Goal: Transaction & Acquisition: Register for event/course

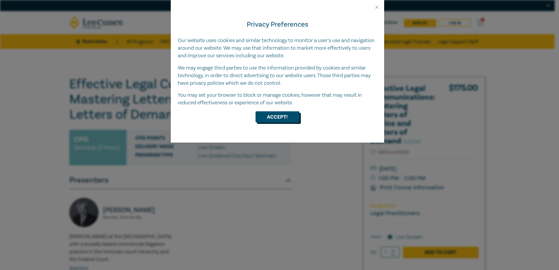
click at [284, 116] on button "Accept!" at bounding box center [277, 116] width 44 height 11
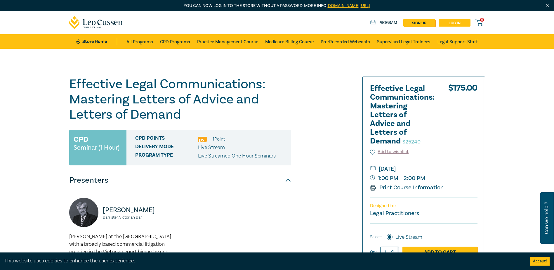
click at [459, 22] on link "Log in" at bounding box center [455, 23] width 32 height 8
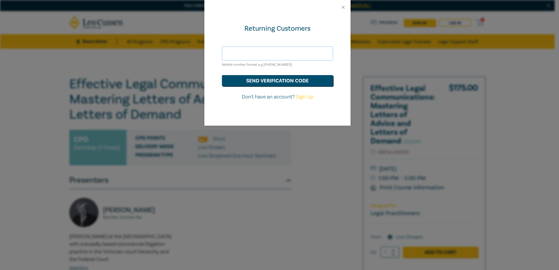
click at [271, 53] on input "text" at bounding box center [277, 53] width 111 height 14
click at [280, 80] on button "send verification code" at bounding box center [277, 80] width 111 height 11
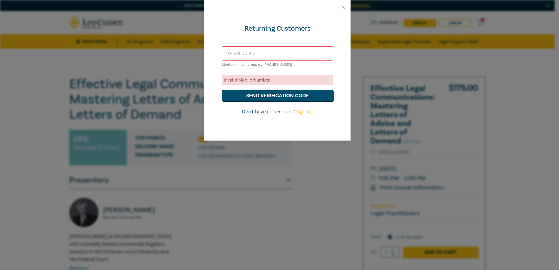
click at [239, 54] on input "0488600560" at bounding box center [277, 53] width 111 height 14
click at [226, 54] on input "0488 600560" at bounding box center [277, 53] width 111 height 14
click at [246, 54] on input "+610488 600560" at bounding box center [277, 53] width 111 height 14
type input "+610488600560"
click at [284, 96] on button "send verification code" at bounding box center [277, 95] width 111 height 11
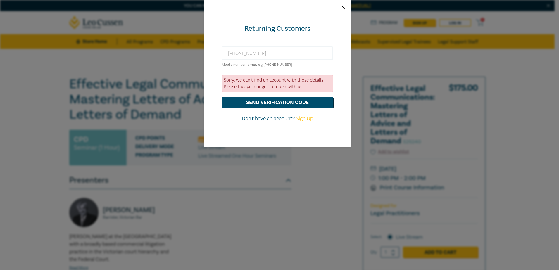
click at [343, 6] on button "Close" at bounding box center [342, 7] width 5 height 5
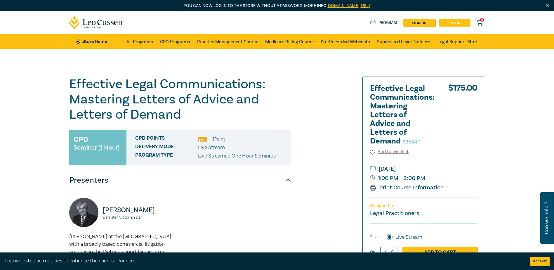
click at [454, 22] on link "Log in" at bounding box center [455, 23] width 32 height 8
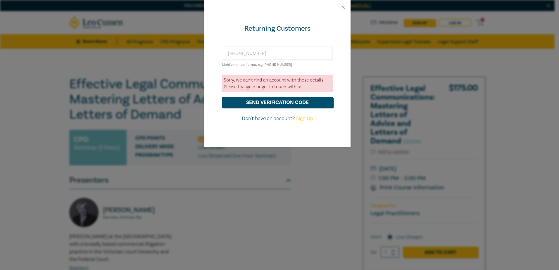
click at [338, 9] on div at bounding box center [277, 7] width 146 height 15
click at [342, 6] on button "Close" at bounding box center [342, 7] width 5 height 5
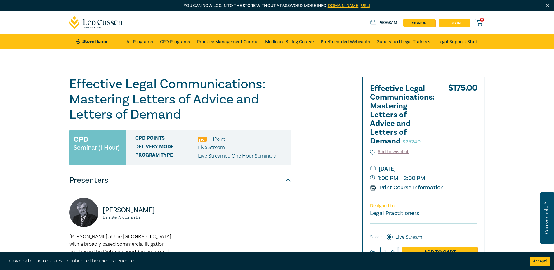
click at [466, 22] on link "Log in" at bounding box center [455, 23] width 32 height 8
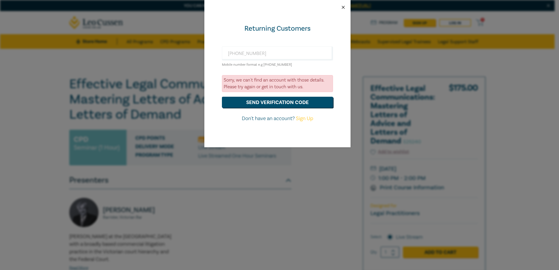
click at [343, 7] on button "Close" at bounding box center [342, 7] width 5 height 5
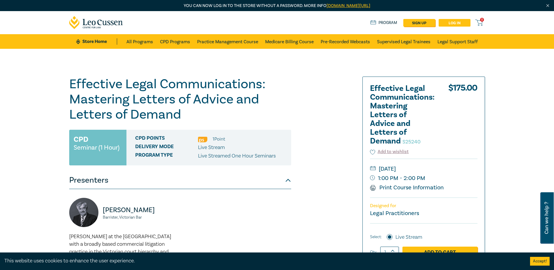
click at [462, 20] on link "Log in" at bounding box center [455, 23] width 32 height 8
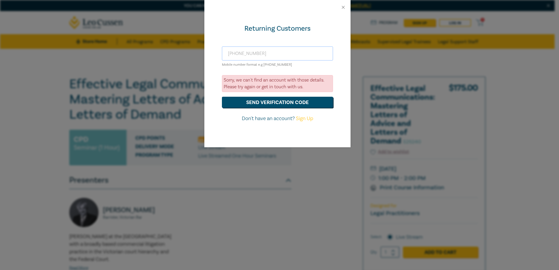
click at [234, 53] on input "+610488600560" at bounding box center [277, 53] width 111 height 14
type input "[PHONE_NUMBER]"
click at [281, 103] on button "send verification code" at bounding box center [277, 102] width 111 height 11
click at [344, 6] on button "Close" at bounding box center [342, 7] width 5 height 5
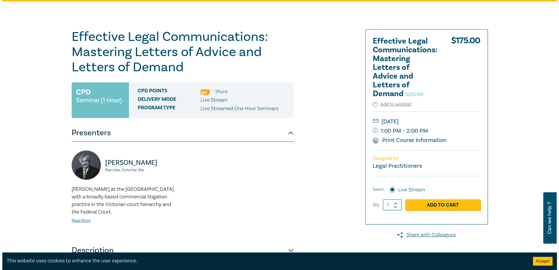
scroll to position [67, 0]
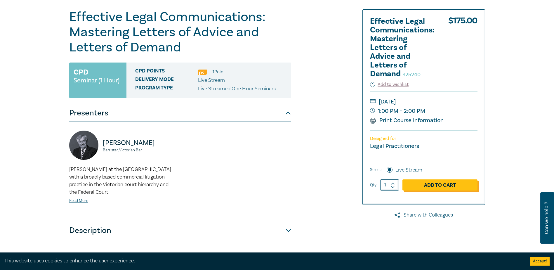
click at [443, 185] on link "Add to Cart" at bounding box center [440, 184] width 75 height 11
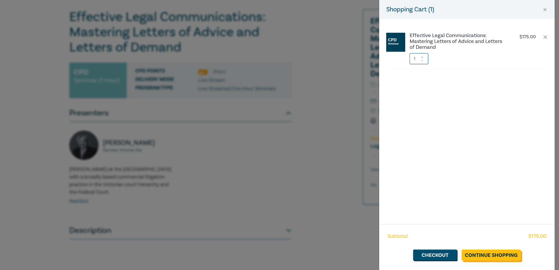
click at [487, 254] on link "Continue Shopping" at bounding box center [490, 254] width 59 height 11
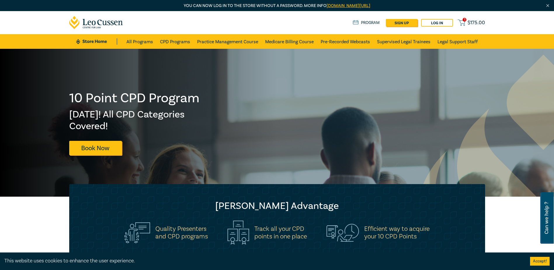
click at [461, 21] on icon at bounding box center [461, 22] width 7 height 4
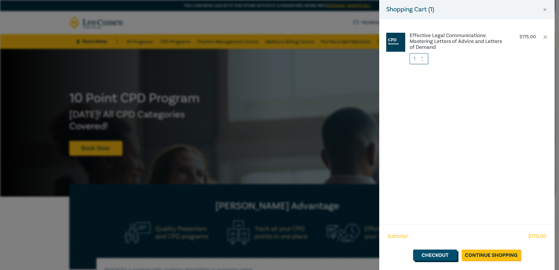
click at [438, 256] on link "Checkout" at bounding box center [435, 254] width 44 height 11
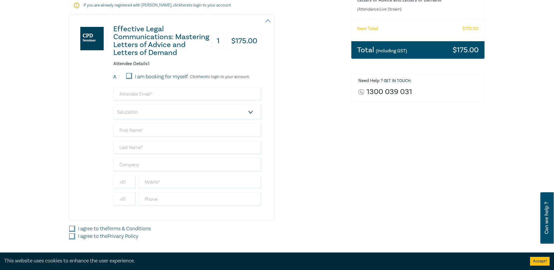
scroll to position [122, 0]
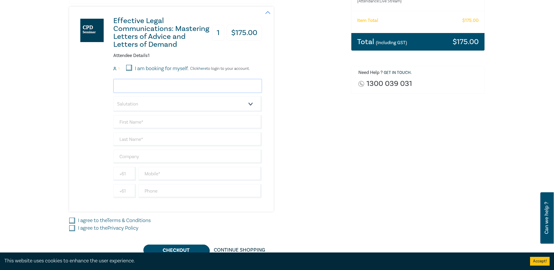
click at [157, 86] on input "email" at bounding box center [187, 86] width 149 height 14
type input "[PERSON_NAME][EMAIL_ADDRESS][DOMAIN_NAME]"
type input "[PERSON_NAME]"
type input "The Country Life Law Group Pty Ltd"
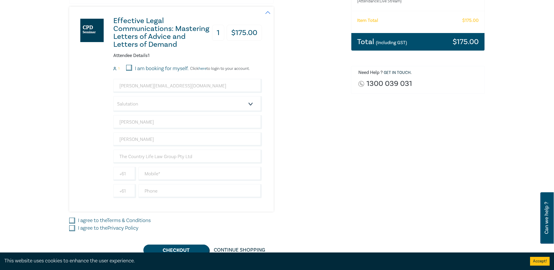
click at [129, 67] on input "I am booking for myself." at bounding box center [129, 68] width 6 height 6
checkbox input "true"
click at [186, 173] on input "text" at bounding box center [200, 174] width 124 height 14
type input "0488600560"
click at [70, 220] on input "I agree to the Terms & Conditions" at bounding box center [72, 221] width 6 height 6
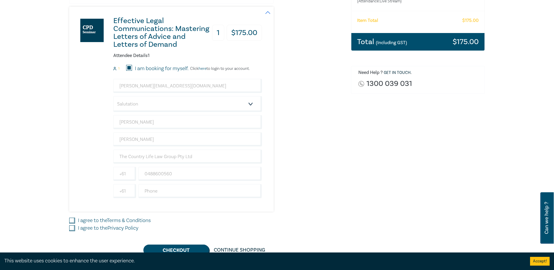
checkbox input "true"
click at [72, 227] on input "I agree to the Privacy Policy" at bounding box center [72, 228] width 6 height 6
checkbox input "true"
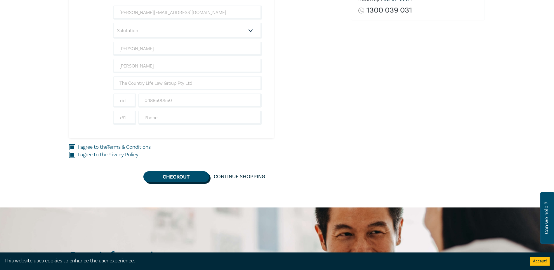
click at [171, 173] on button "Checkout" at bounding box center [176, 176] width 66 height 11
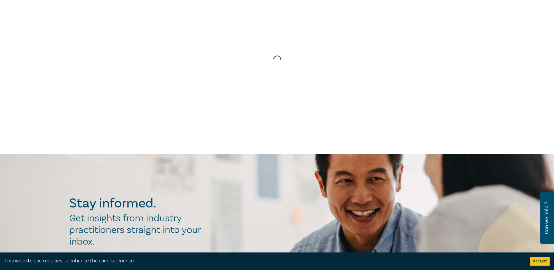
scroll to position [0, 0]
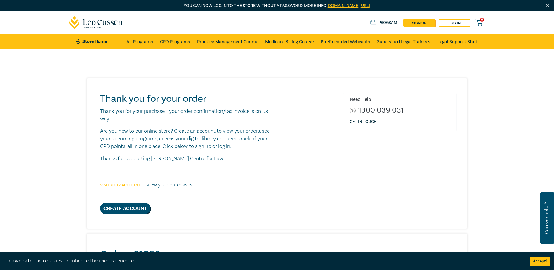
click at [127, 185] on link "Visit your account" at bounding box center [120, 185] width 40 height 5
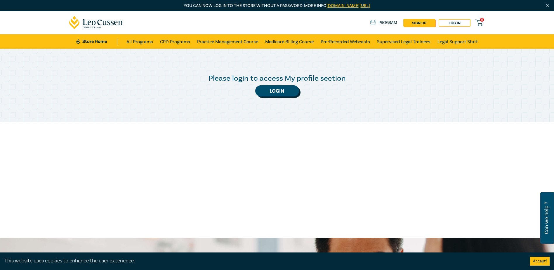
click at [272, 92] on link "Login" at bounding box center [277, 90] width 44 height 11
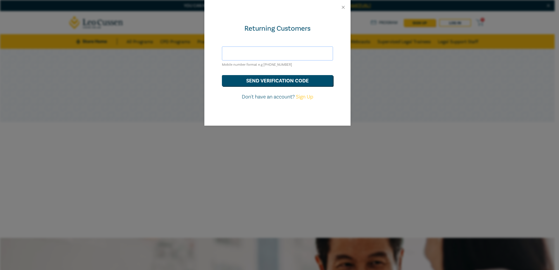
click at [265, 54] on input "text" at bounding box center [277, 53] width 111 height 14
type input "[PHONE_NUMBER]"
click at [284, 80] on button "send verification code" at bounding box center [277, 80] width 111 height 11
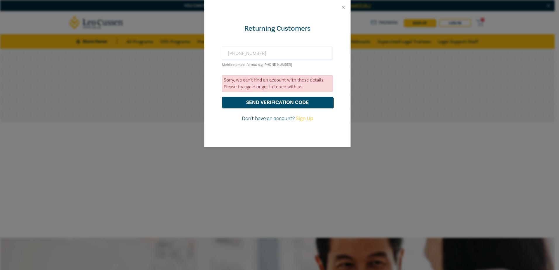
click at [310, 118] on link "Sign Up" at bounding box center [304, 118] width 17 height 7
select select "AU"
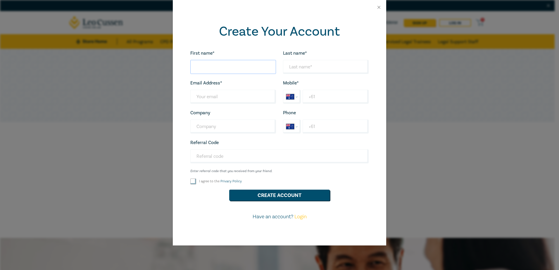
click at [243, 64] on input "First name*" at bounding box center [233, 67] width 86 height 14
type input "[PERSON_NAME]"
type input "[PERSON_NAME][EMAIL_ADDRESS][DOMAIN_NAME]"
select select "ZZ"
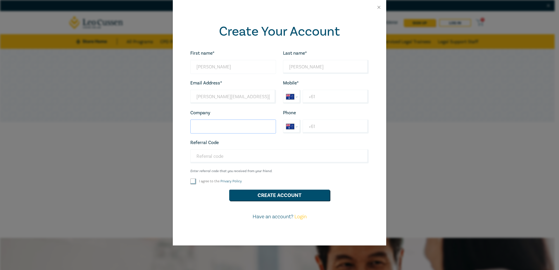
type input "The Country Life Law Group Pty Ltd"
type input "[PHONE_NUMBER]"
select select "AU"
type input "[PHONE_NUMBER]"
click at [193, 182] on input "I agree to the Privacy Policy" at bounding box center [193, 181] width 6 height 6
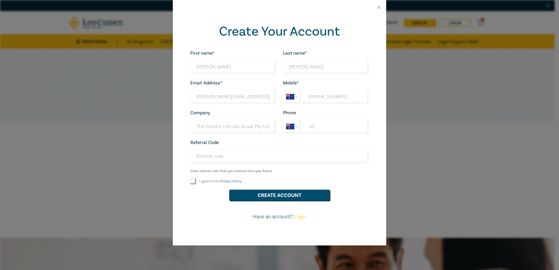
checkbox input "true"
click at [288, 193] on button "Create Account" at bounding box center [279, 195] width 100 height 11
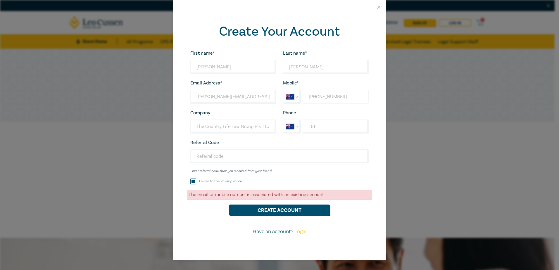
click at [339, 97] on input "[PHONE_NUMBER]" at bounding box center [335, 97] width 66 height 14
click at [328, 97] on input "[PHONE_NUMBER]" at bounding box center [335, 97] width 66 height 14
drag, startPoint x: 343, startPoint y: 97, endPoint x: 320, endPoint y: 97, distance: 22.8
click at [320, 97] on input "[PHONE_NUMBER]" at bounding box center [335, 97] width 66 height 14
type input "[PHONE_NUMBER]"
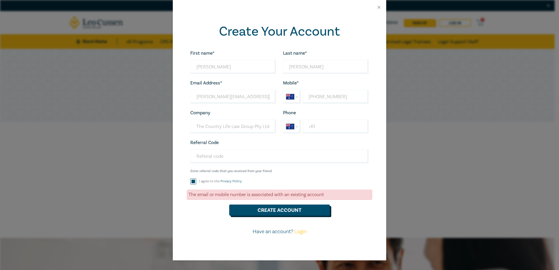
click at [290, 211] on button "Create Account" at bounding box center [279, 209] width 100 height 11
click at [378, 7] on button "Close" at bounding box center [378, 7] width 5 height 5
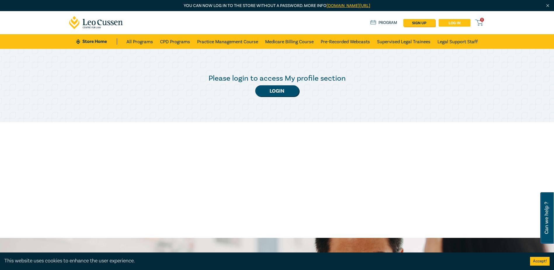
click at [460, 22] on link "Log in" at bounding box center [455, 23] width 32 height 8
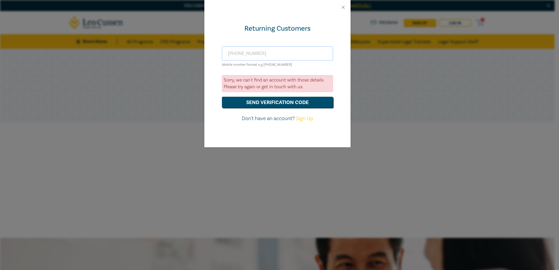
drag, startPoint x: 235, startPoint y: 54, endPoint x: 224, endPoint y: 54, distance: 11.1
click at [224, 54] on input "[PHONE_NUMBER]" at bounding box center [277, 53] width 111 height 14
type input "0"
type input "0488600560"
click at [242, 99] on button "send verification code" at bounding box center [277, 102] width 111 height 11
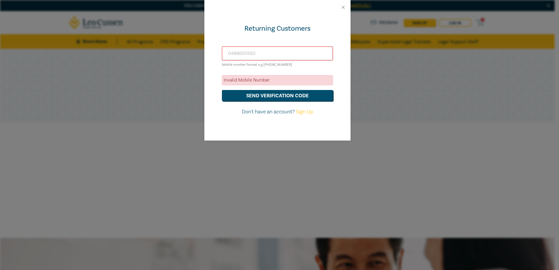
click at [343, 4] on div at bounding box center [277, 7] width 146 height 15
click at [344, 6] on button "Close" at bounding box center [342, 7] width 5 height 5
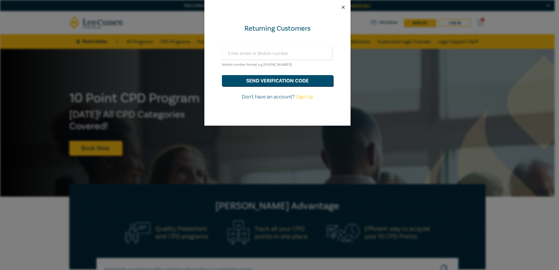
click at [341, 7] on button "Close" at bounding box center [342, 7] width 5 height 5
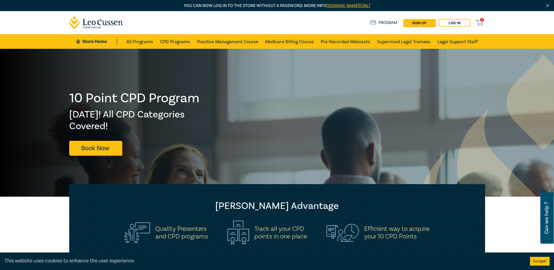
click at [384, 22] on link "Program" at bounding box center [383, 23] width 27 height 6
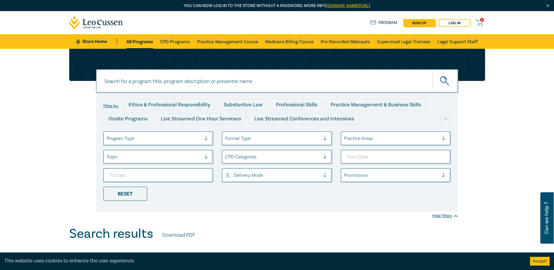
click at [444, 79] on icon "submit" at bounding box center [445, 81] width 10 height 10
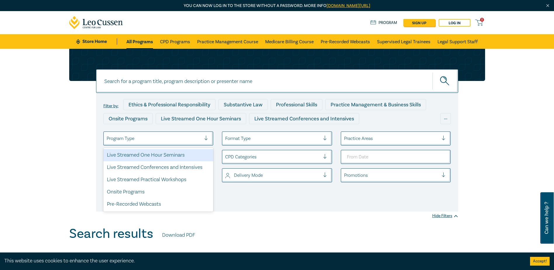
click at [205, 137] on div at bounding box center [208, 139] width 9 height 6
click at [272, 209] on div "Filter by: Ethics & Professional Responsibility Substantive Law Professional Sk…" at bounding box center [277, 152] width 362 height 119
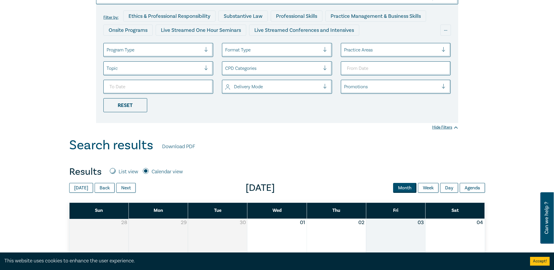
scroll to position [71, 0]
